Goal: Information Seeking & Learning: Learn about a topic

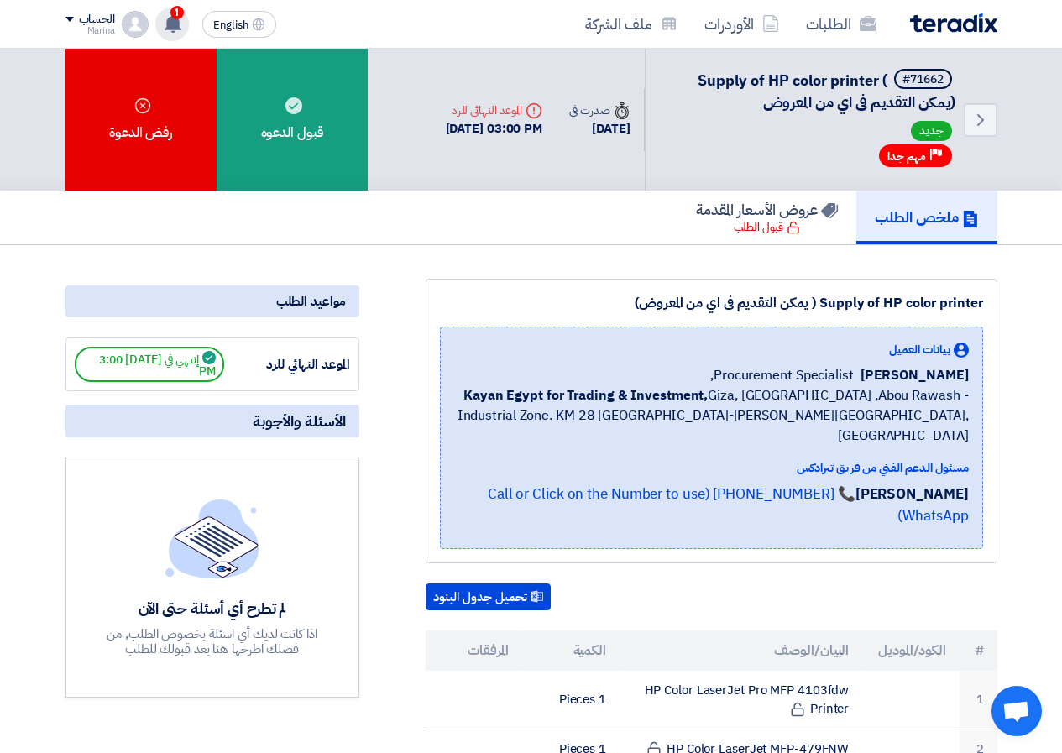
click at [163, 25] on div "1 تم نشر طلب عروض أسعار جديد - شاهد التفاصيل 22 hours ago تم نشر طلب عروض أسعار…" at bounding box center [172, 25] width 34 height 34
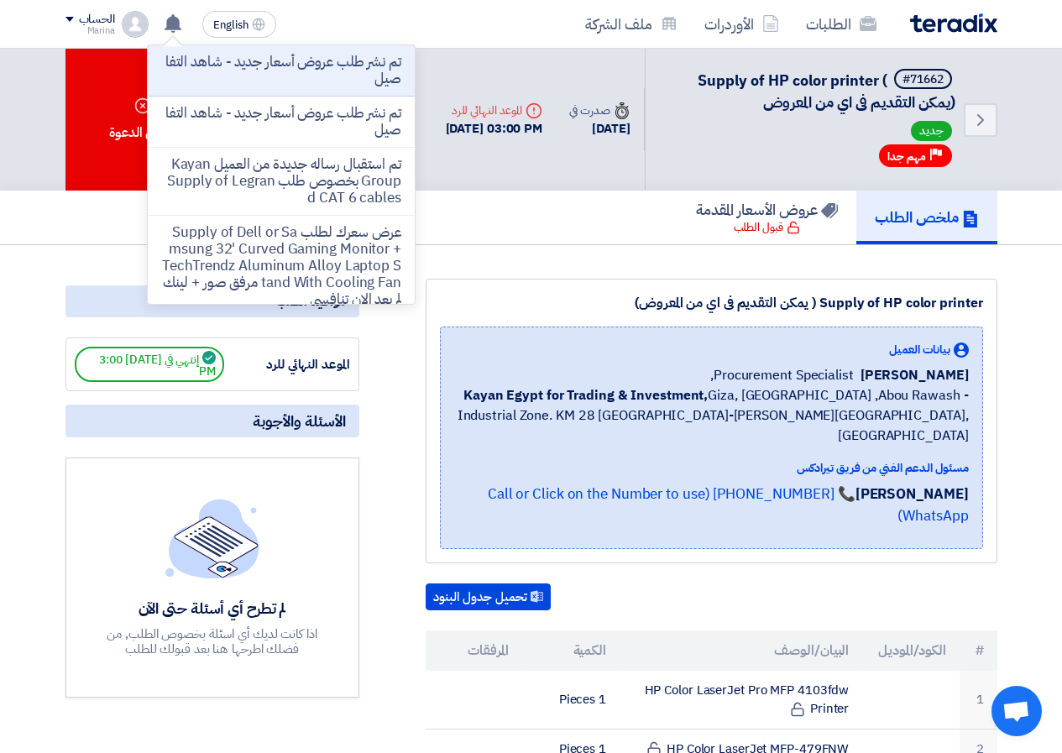
click at [202, 102] on li "تم نشر طلب عروض أسعار جديد - شاهد التفاصيل" at bounding box center [281, 122] width 267 height 51
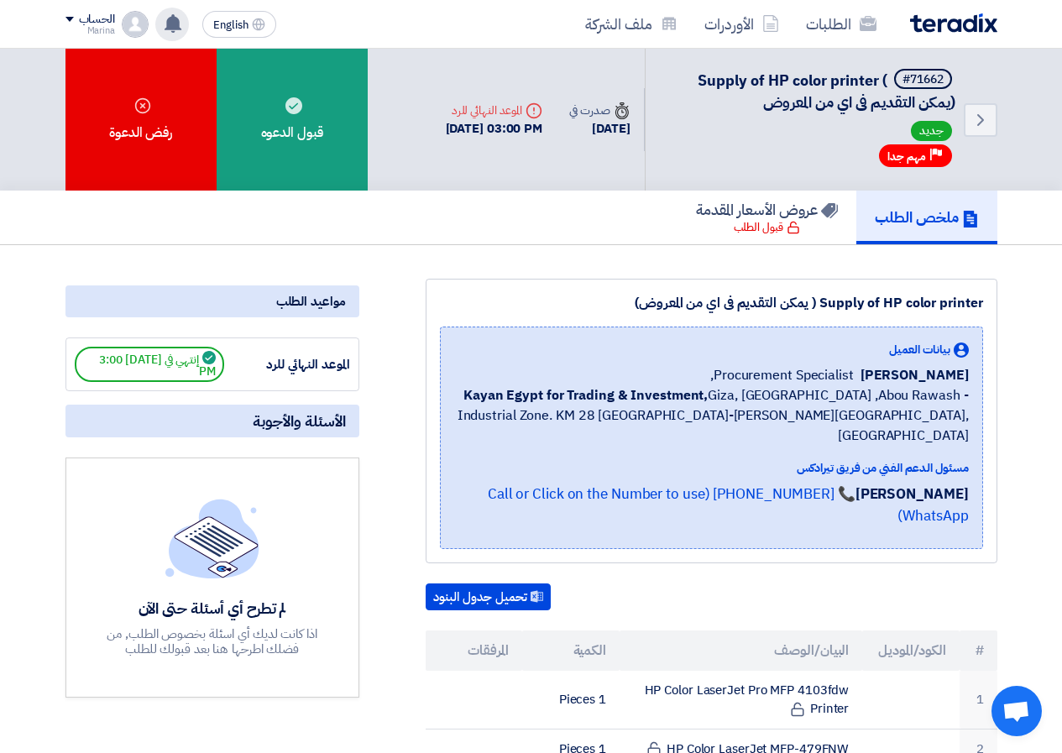
click at [170, 32] on icon at bounding box center [173, 23] width 18 height 18
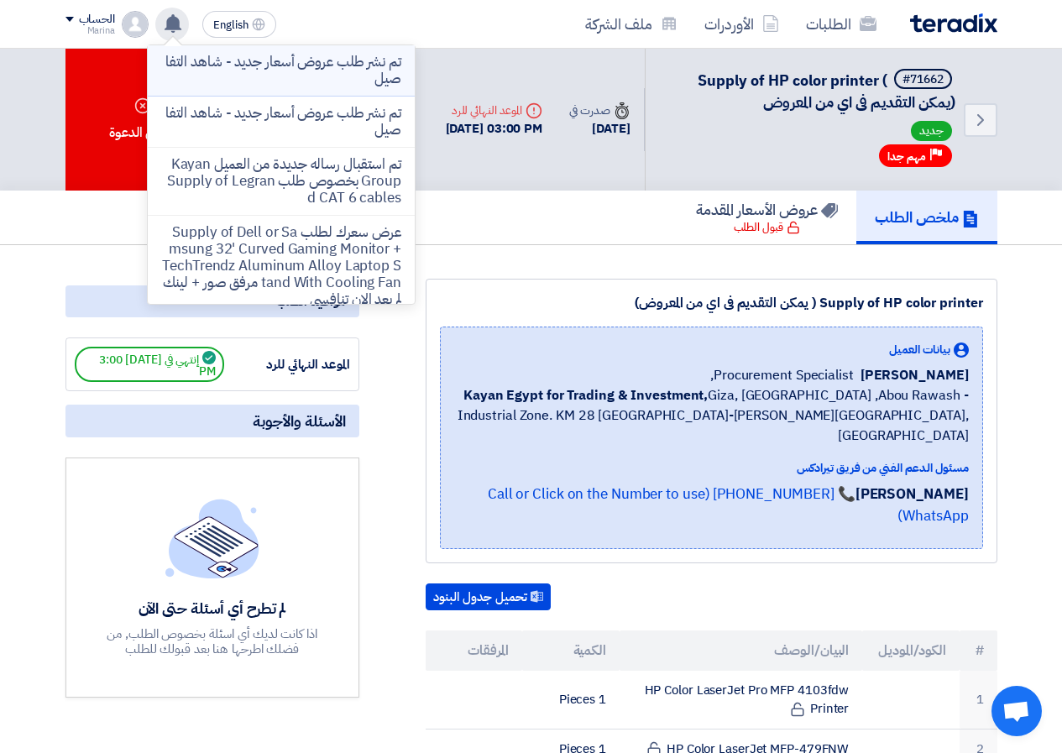
click at [226, 62] on p "تم نشر طلب عروض أسعار جديد - شاهد التفاصيل" at bounding box center [281, 71] width 240 height 34
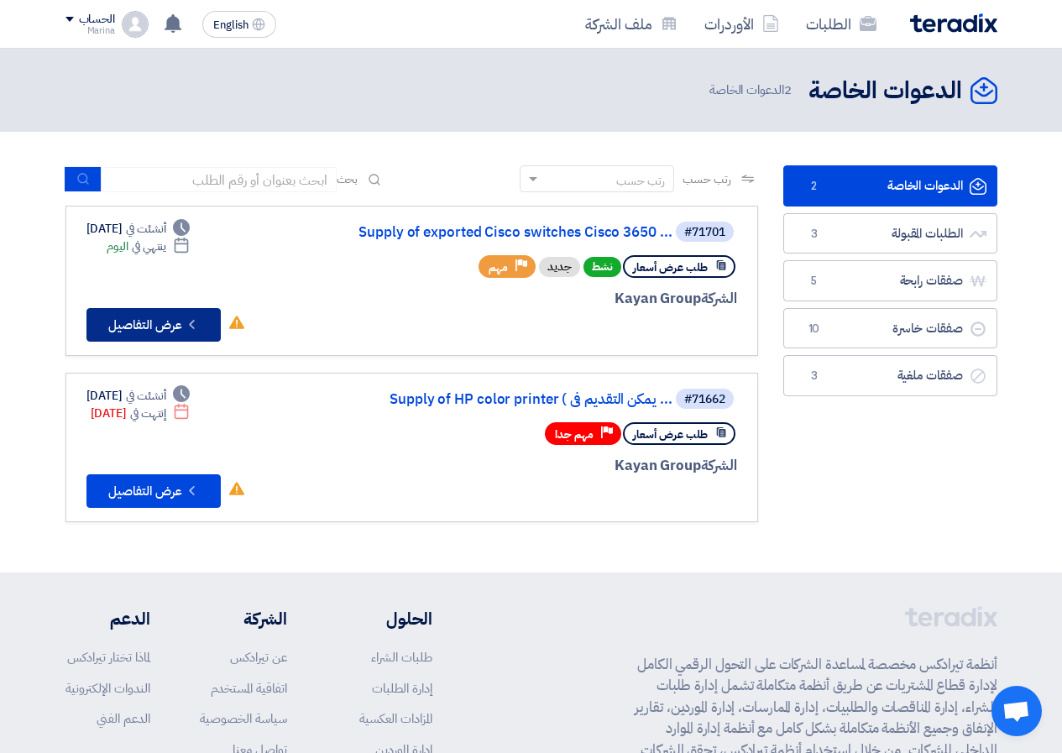
click at [182, 325] on button "Check details عرض التفاصيل" at bounding box center [153, 325] width 134 height 34
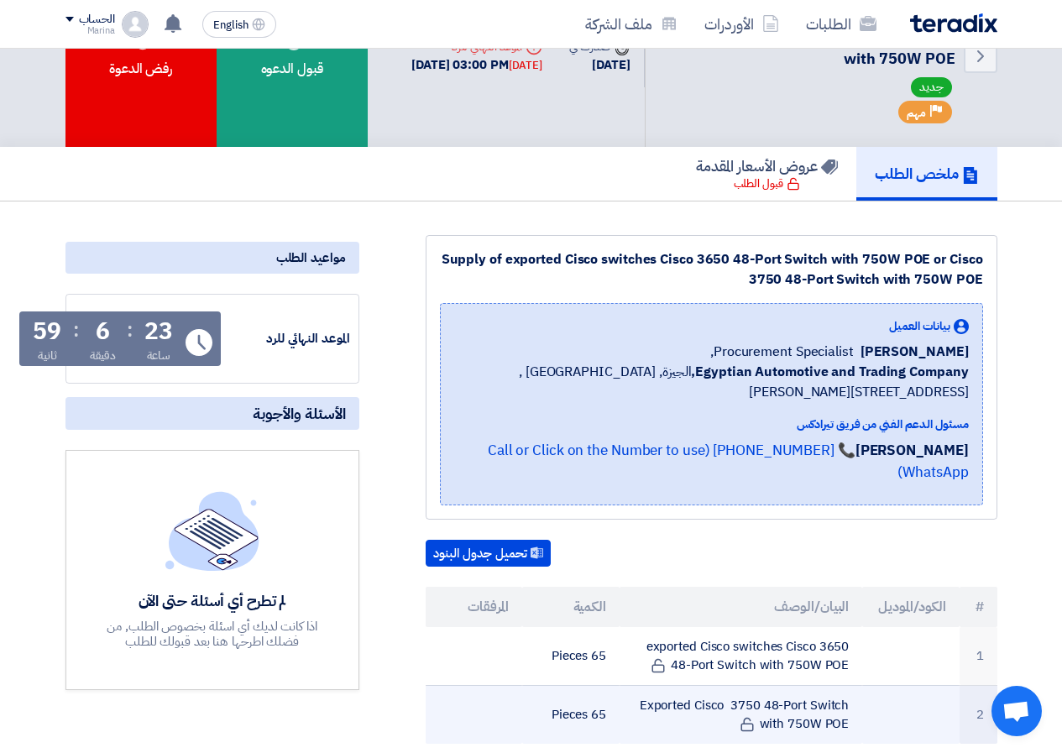
scroll to position [168, 0]
